Goal: Find specific page/section: Find specific page/section

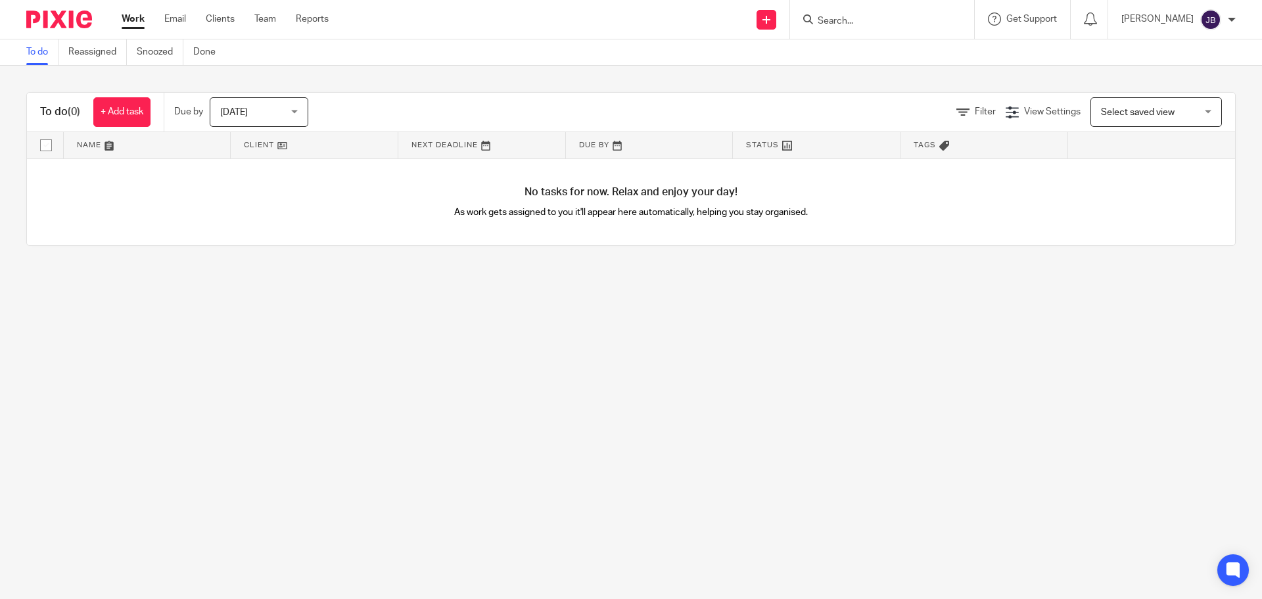
click at [895, 16] on input "Search" at bounding box center [875, 22] width 118 height 12
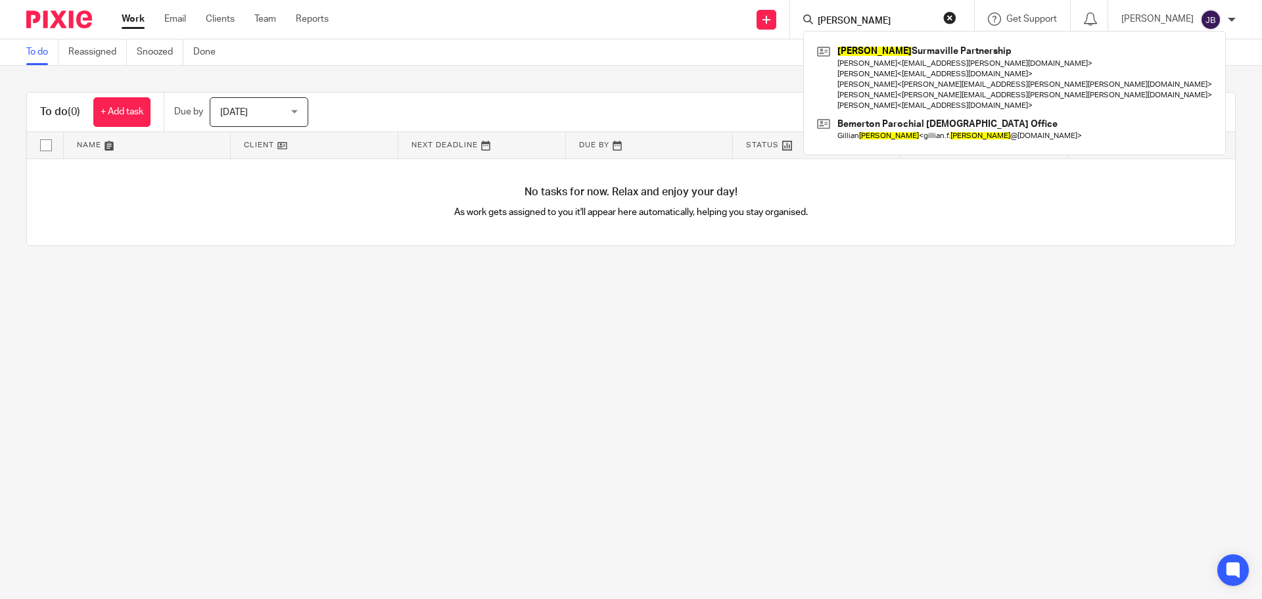
type input "newton"
click button "submit" at bounding box center [0, 0] width 0 height 0
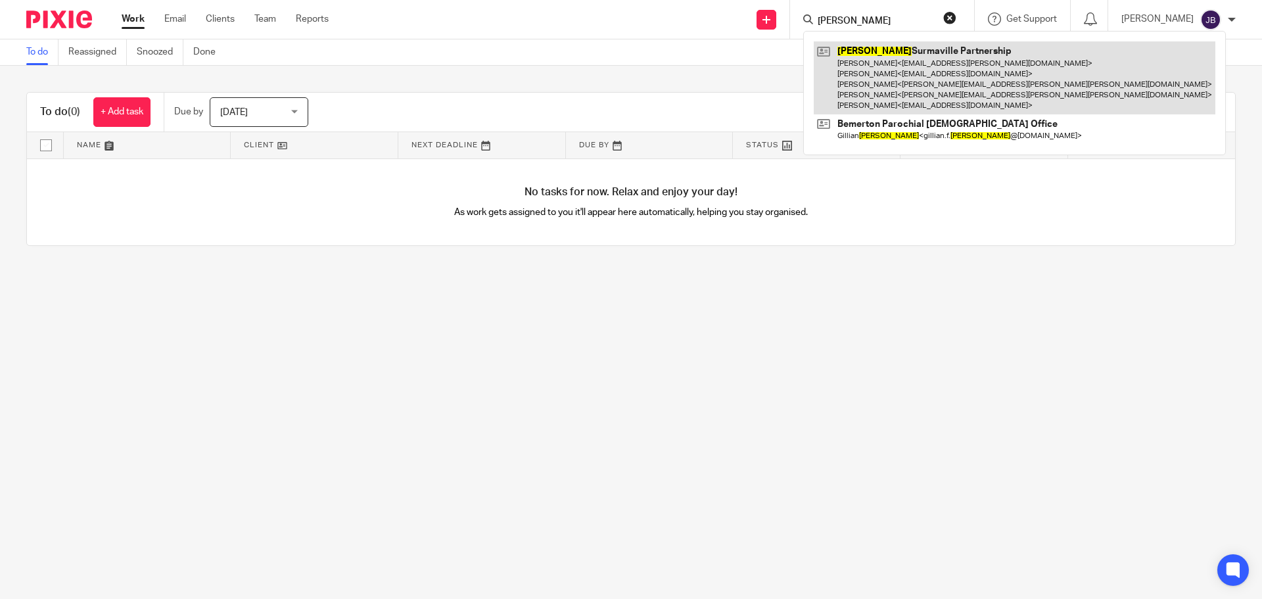
click at [898, 78] on link at bounding box center [1015, 77] width 402 height 73
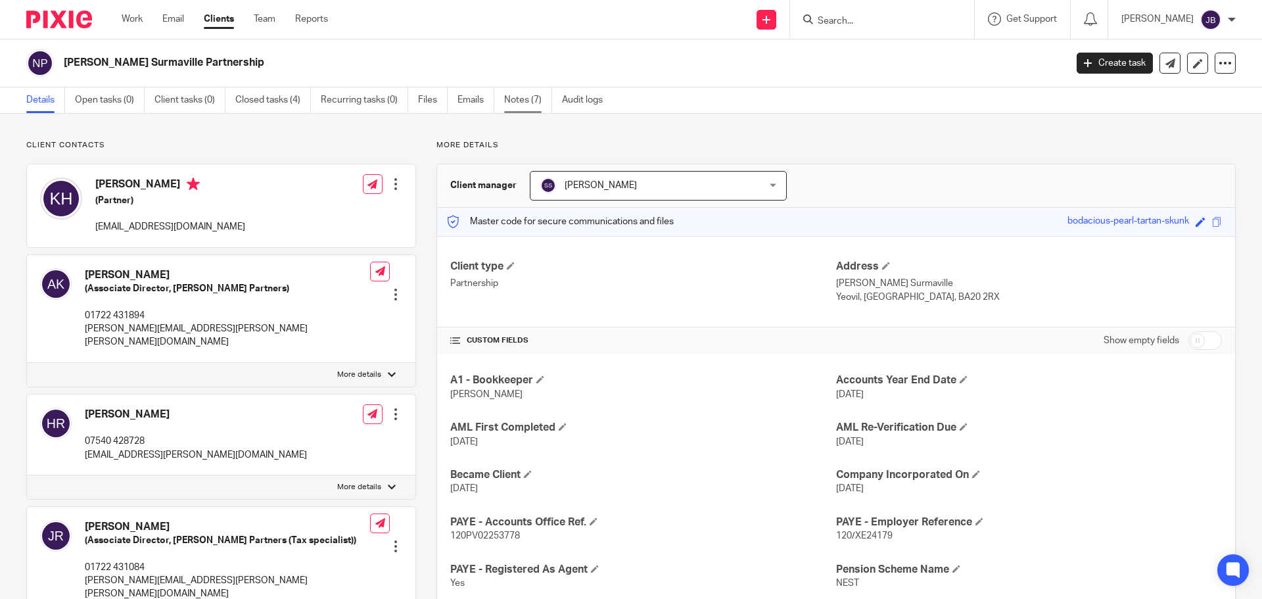
click at [515, 101] on link "Notes (7)" at bounding box center [528, 100] width 48 height 26
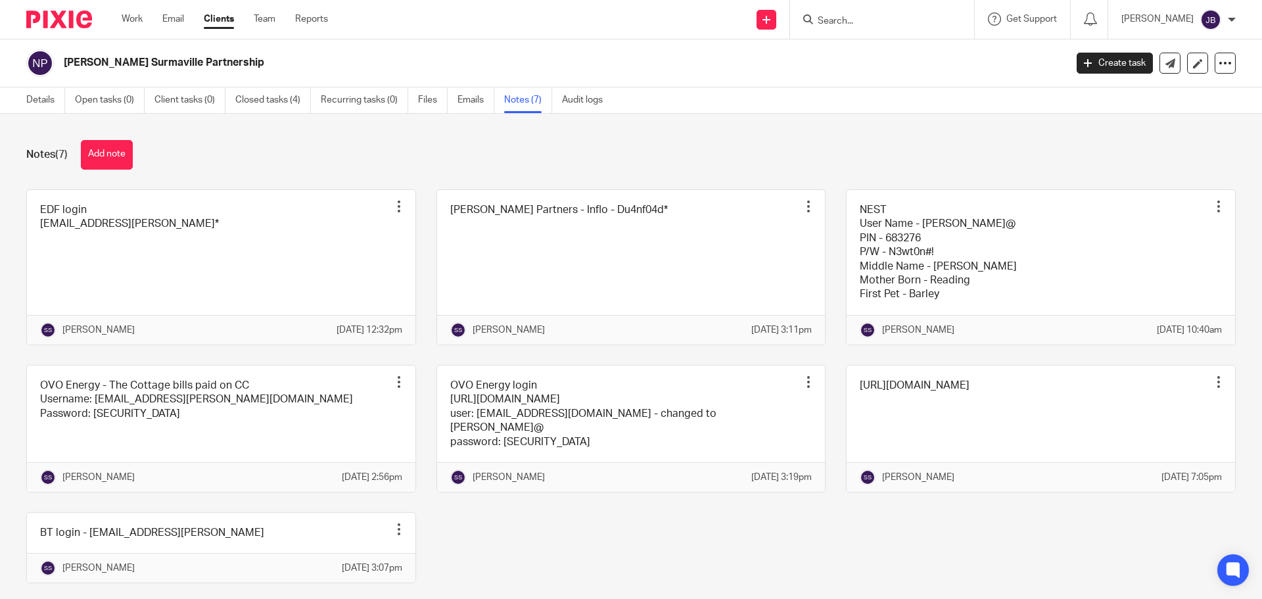
click at [704, 151] on div "Notes (7) Add note" at bounding box center [631, 155] width 1210 height 30
drag, startPoint x: 598, startPoint y: 0, endPoint x: 547, endPoint y: 33, distance: 60.4
click at [547, 33] on div "Send new email Create task Add client Get Support Contact Support Help Document…" at bounding box center [805, 19] width 914 height 39
